Goal: Transaction & Acquisition: Purchase product/service

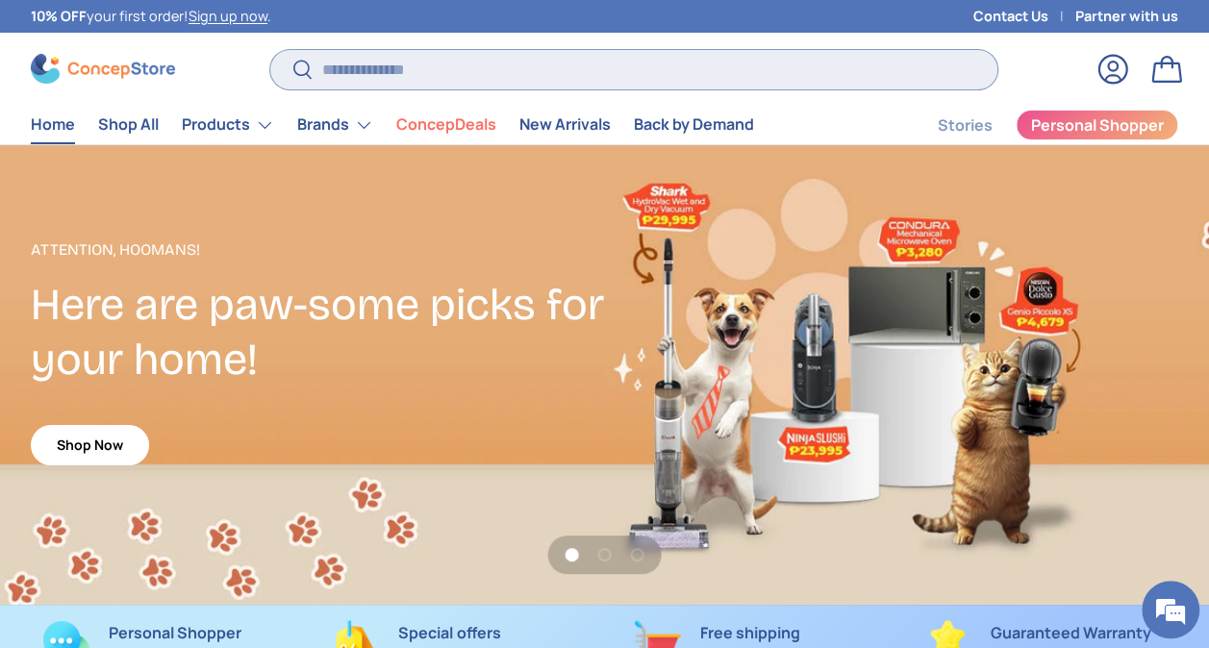
click at [573, 71] on input "Search" at bounding box center [633, 69] width 727 height 39
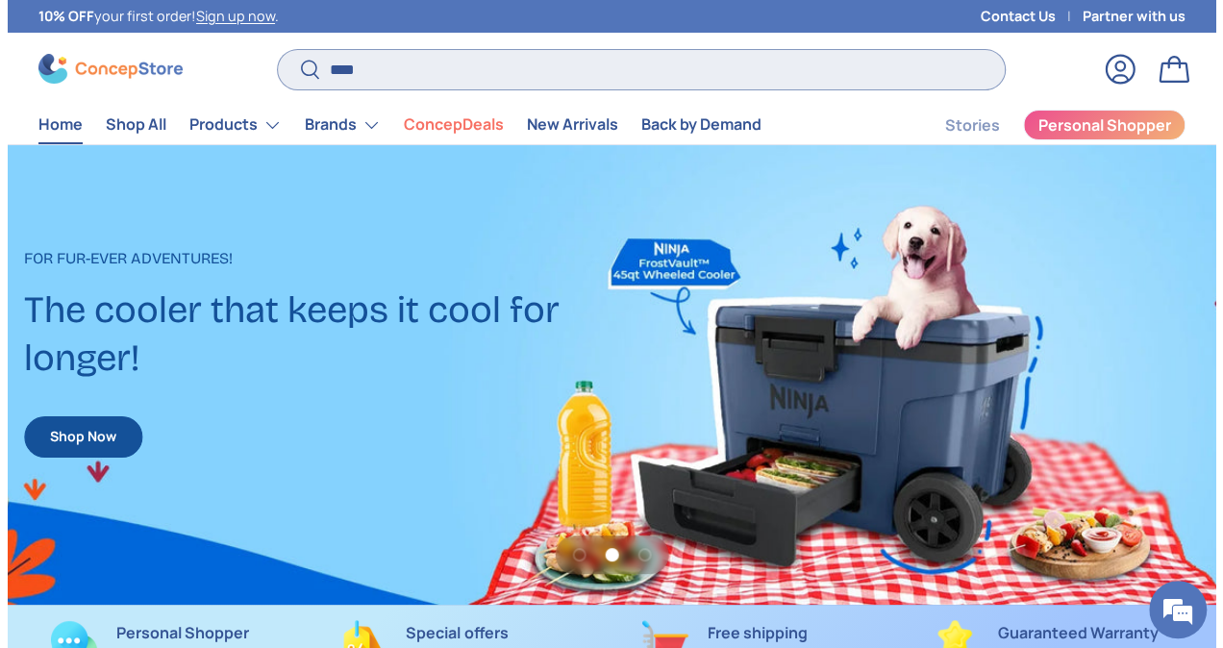
scroll to position [4890, 7667]
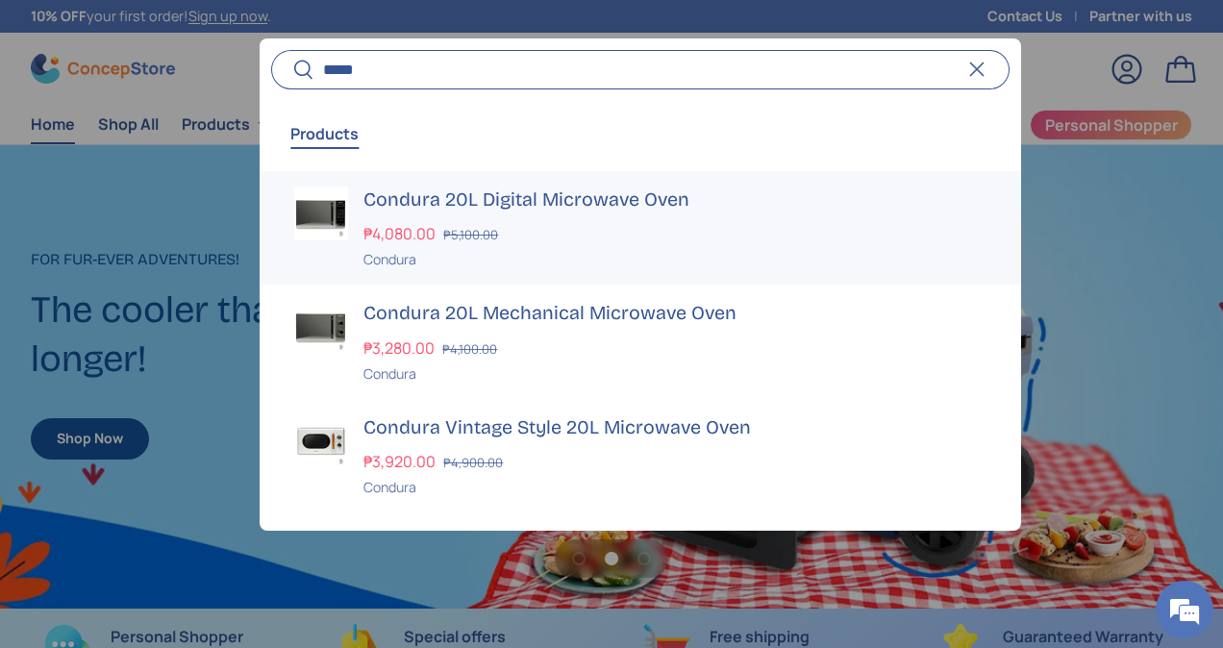
type input "*****"
click at [452, 190] on h3 "Condura 20L Digital Microwave Oven" at bounding box center [674, 200] width 622 height 27
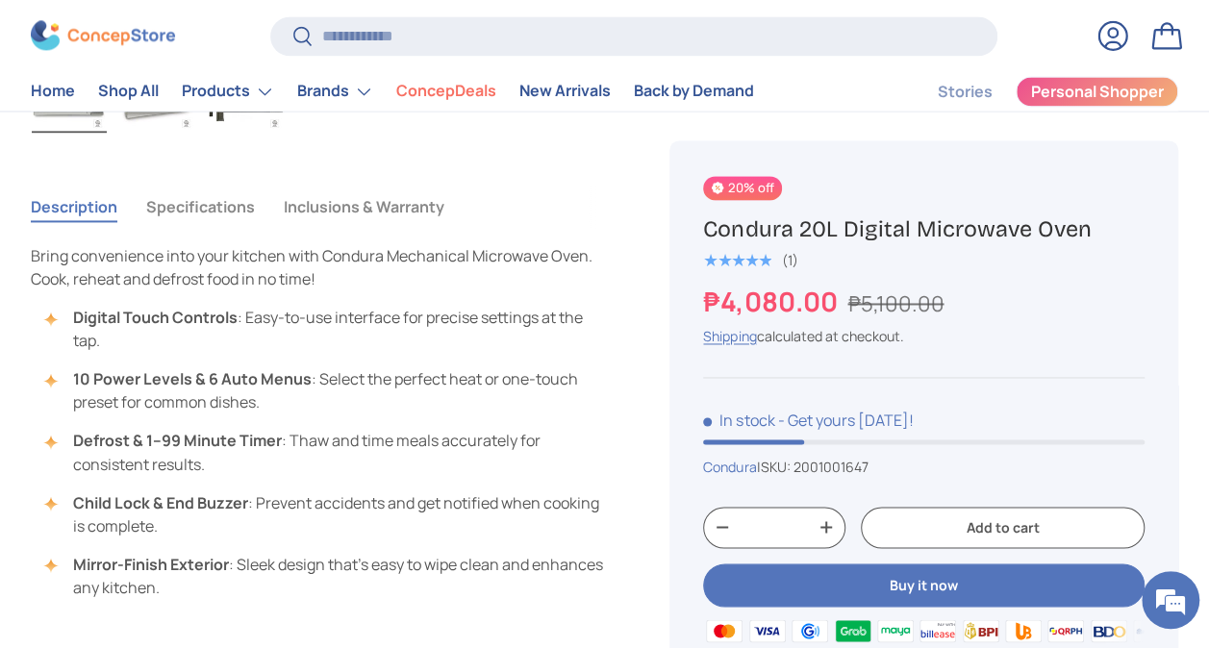
scroll to position [1346, 0]
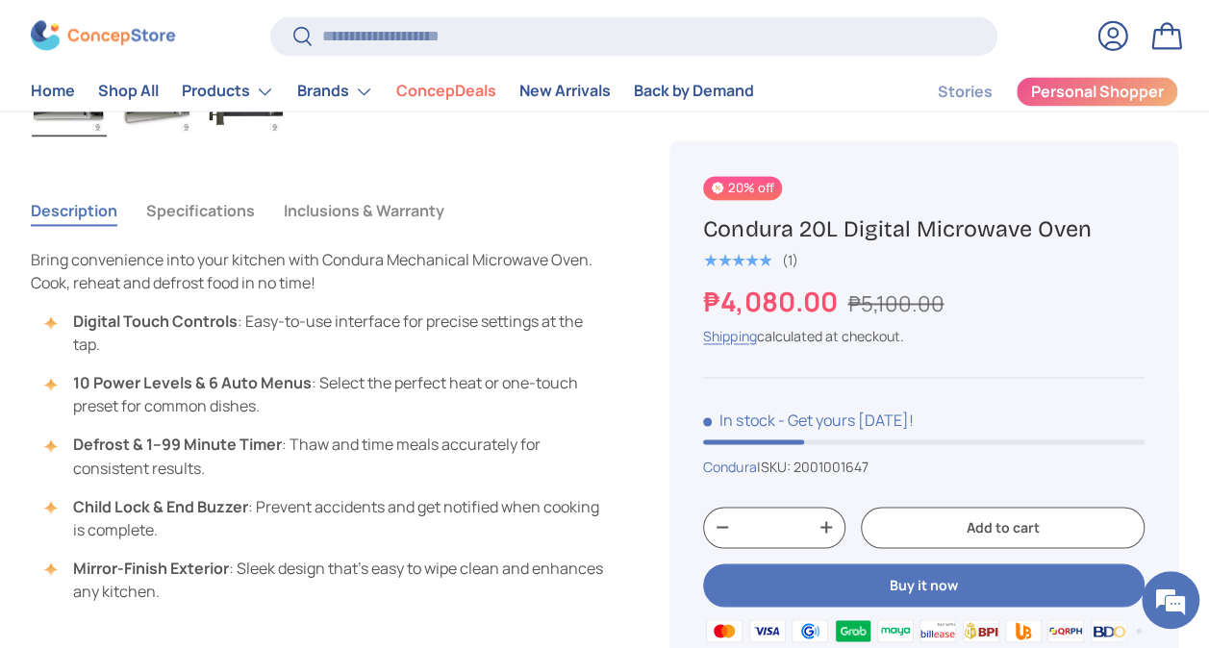
click at [200, 214] on button "Specifications" at bounding box center [200, 210] width 109 height 44
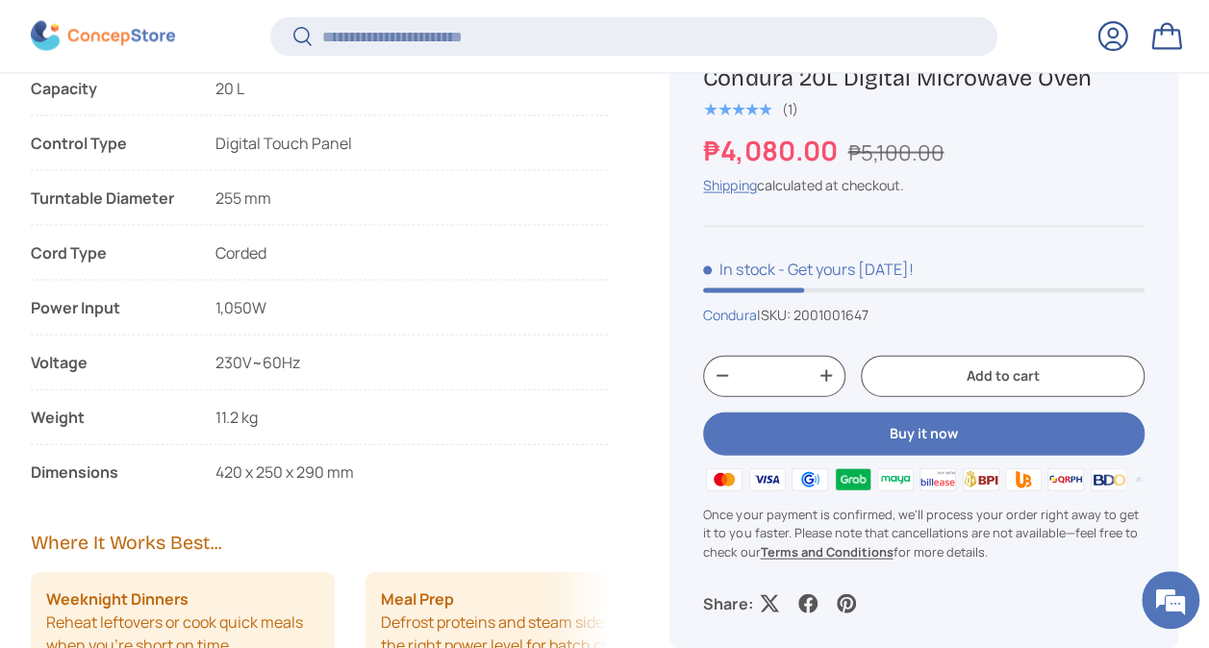
scroll to position [2015, 0]
